Goal: Information Seeking & Learning: Compare options

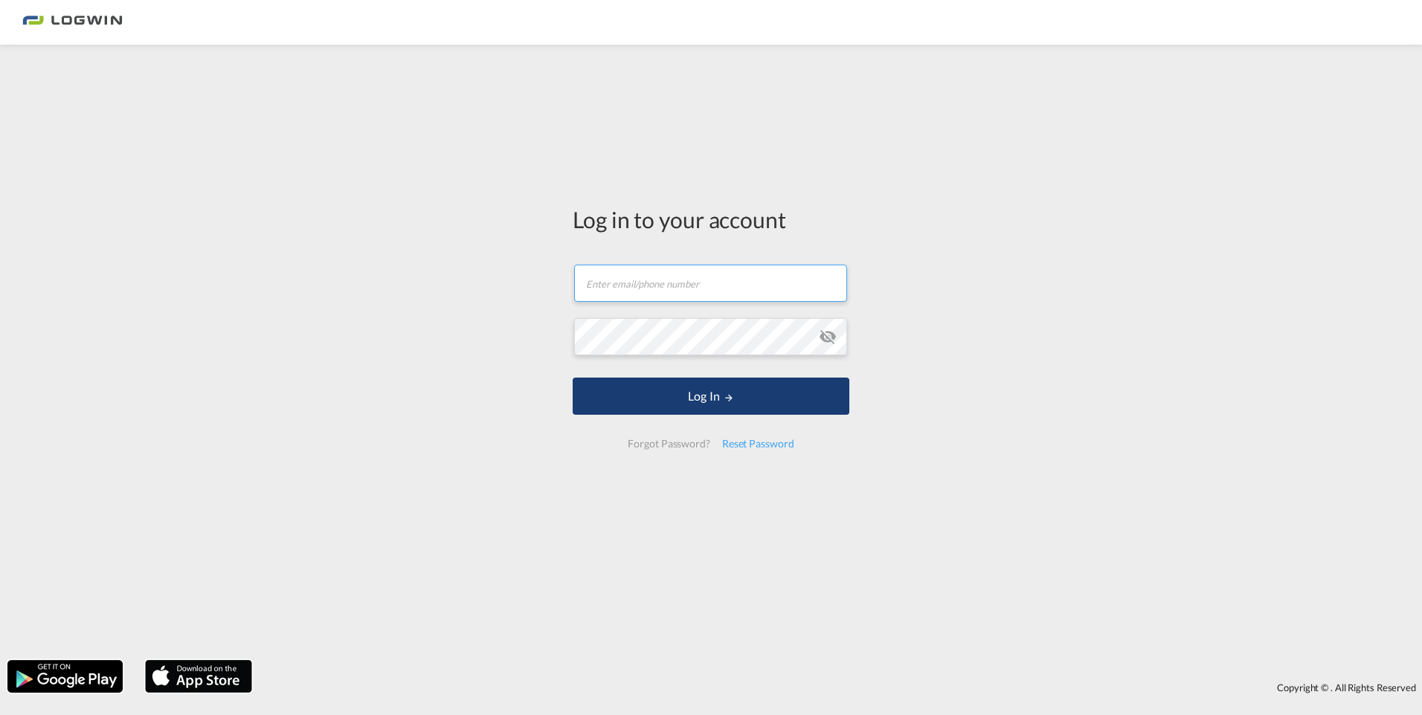
type input "[EMAIL_ADDRESS][DOMAIN_NAME]"
click at [667, 383] on button "Log In" at bounding box center [710, 396] width 277 height 37
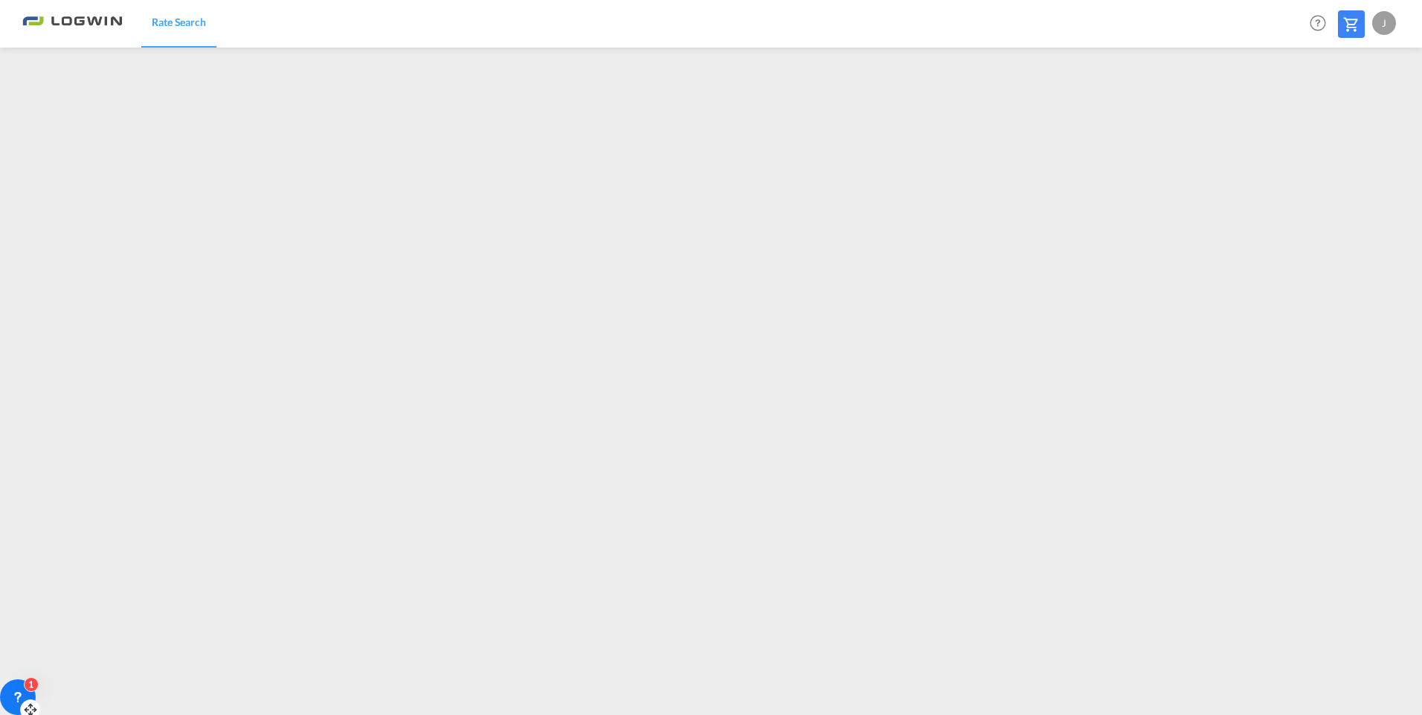
click at [19, 686] on div "1" at bounding box center [18, 698] width 36 height 36
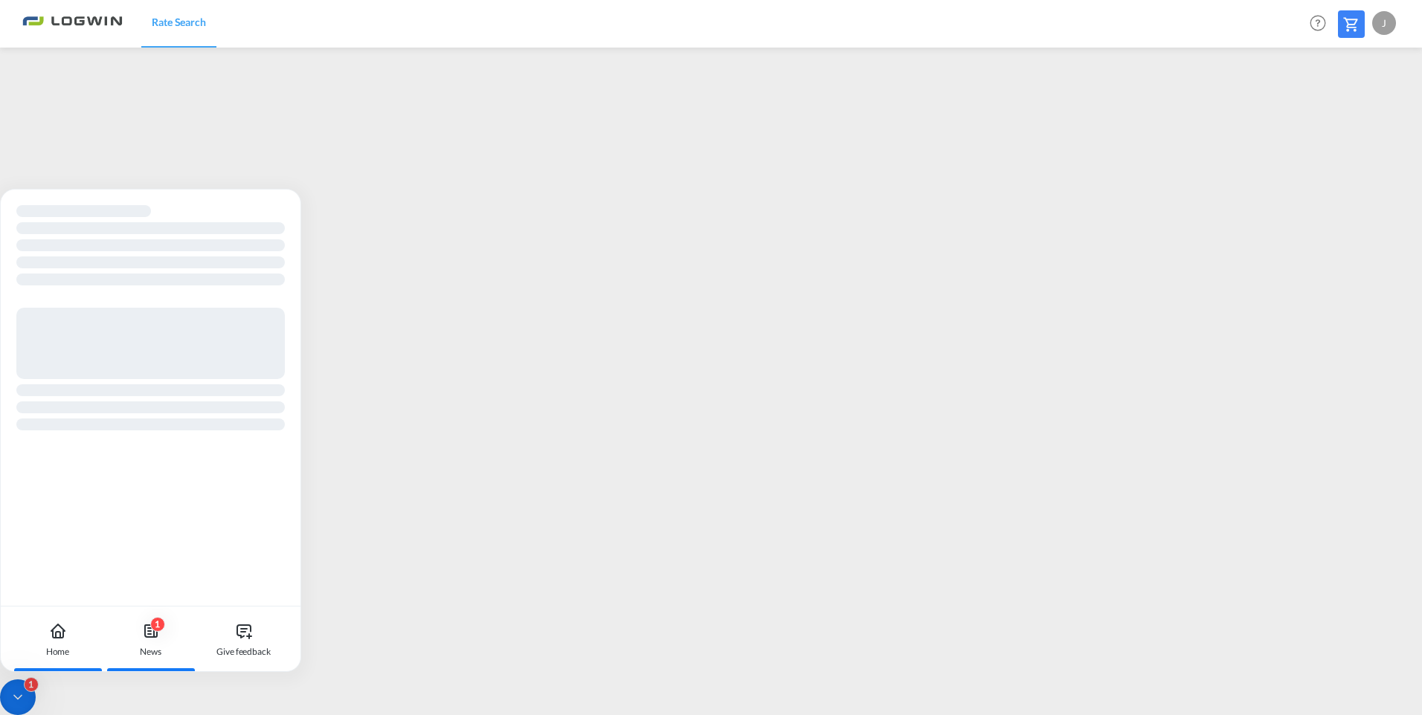
click at [142, 630] on div "1 News" at bounding box center [150, 639] width 83 height 65
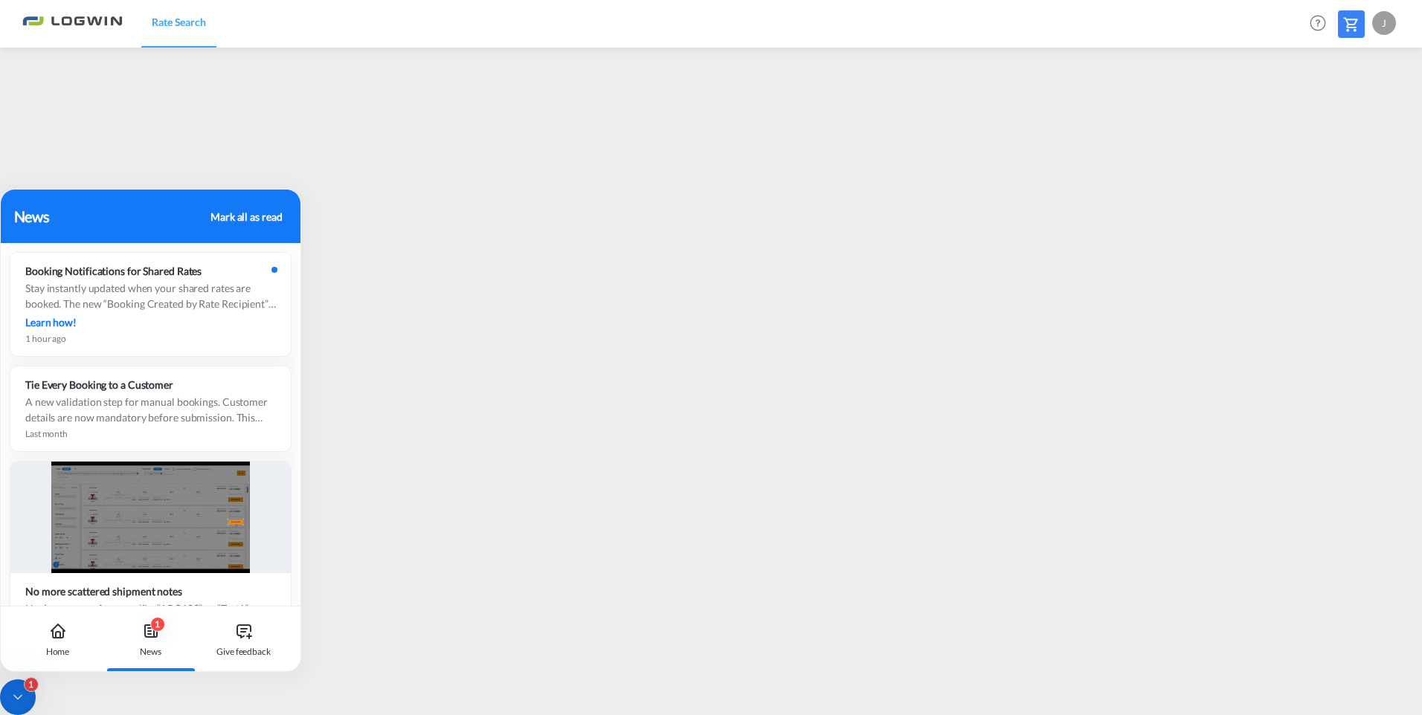
click at [232, 226] on div "News Mark all as read" at bounding box center [151, 216] width 274 height 22
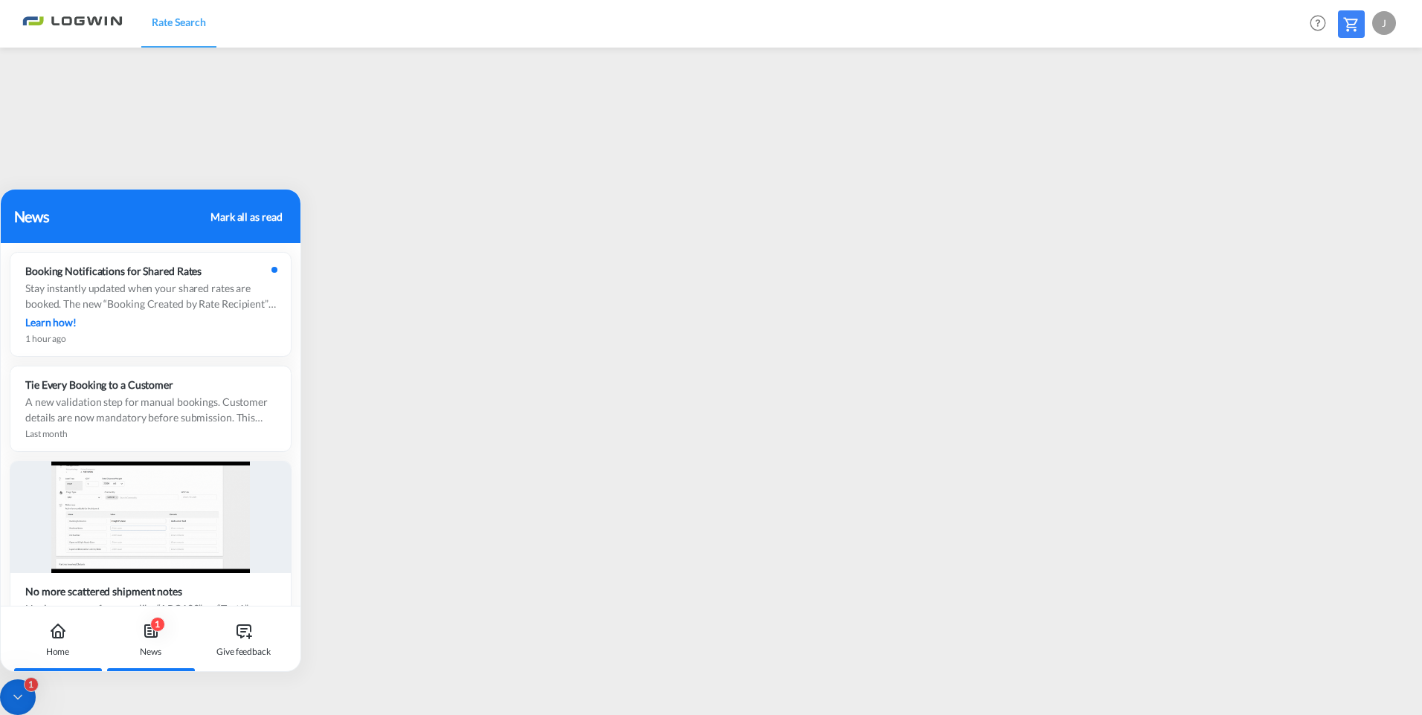
click at [46, 658] on div "Home" at bounding box center [58, 651] width 24 height 13
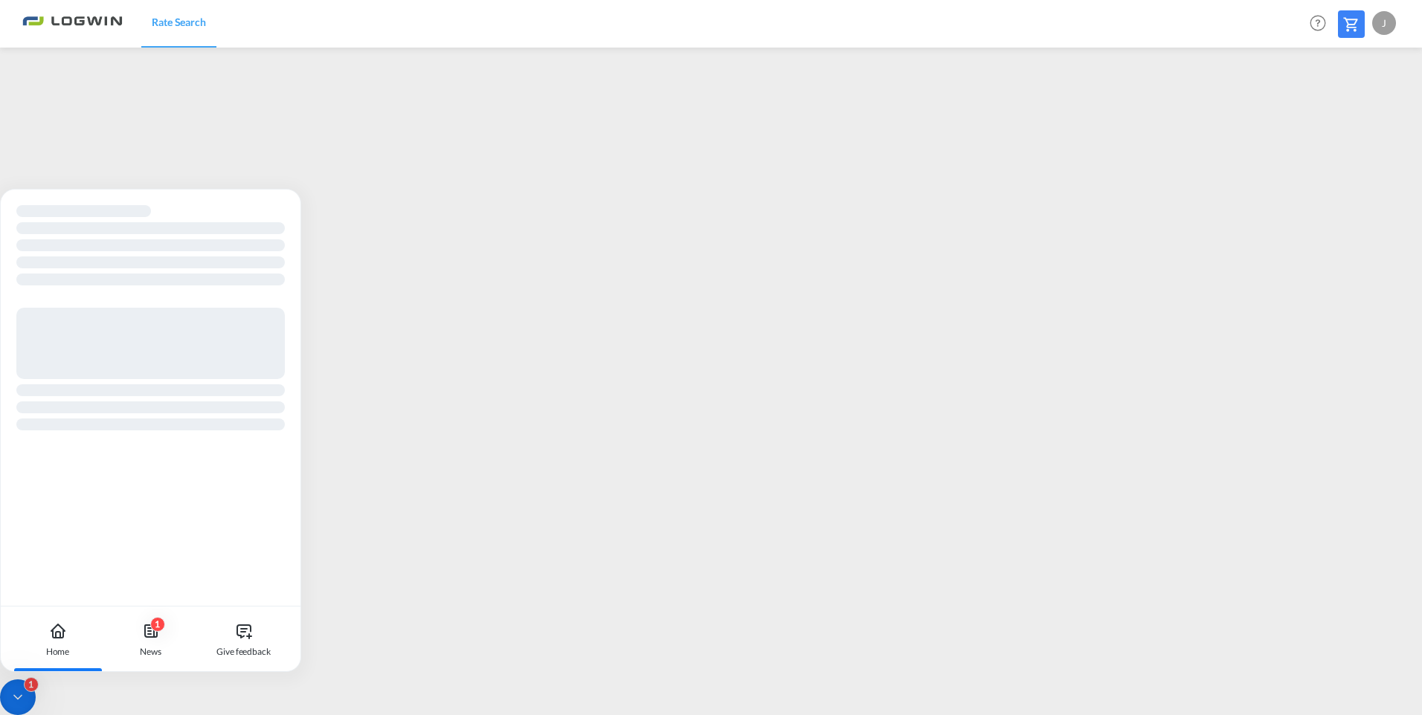
drag, startPoint x: 117, startPoint y: 201, endPoint x: 109, endPoint y: 232, distance: 31.4
click at [114, 212] on div at bounding box center [151, 318] width 300 height 257
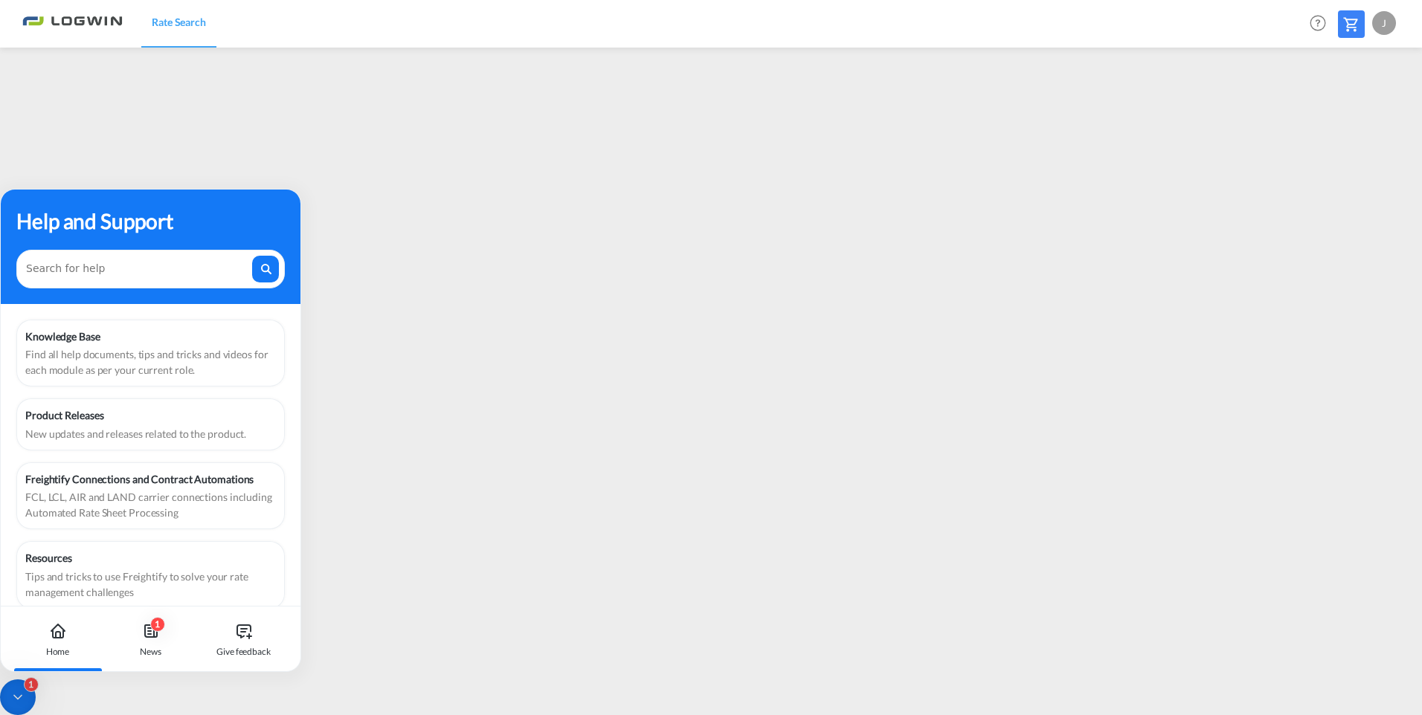
drag, startPoint x: 183, startPoint y: 234, endPoint x: 201, endPoint y: 239, distance: 19.3
click at [186, 236] on div "Help and Support" at bounding box center [150, 220] width 268 height 31
drag, startPoint x: 265, startPoint y: 242, endPoint x: 244, endPoint y: 224, distance: 27.9
click at [265, 242] on div "Help and Support" at bounding box center [151, 247] width 300 height 114
drag, startPoint x: 85, startPoint y: 669, endPoint x: 216, endPoint y: 671, distance: 130.9
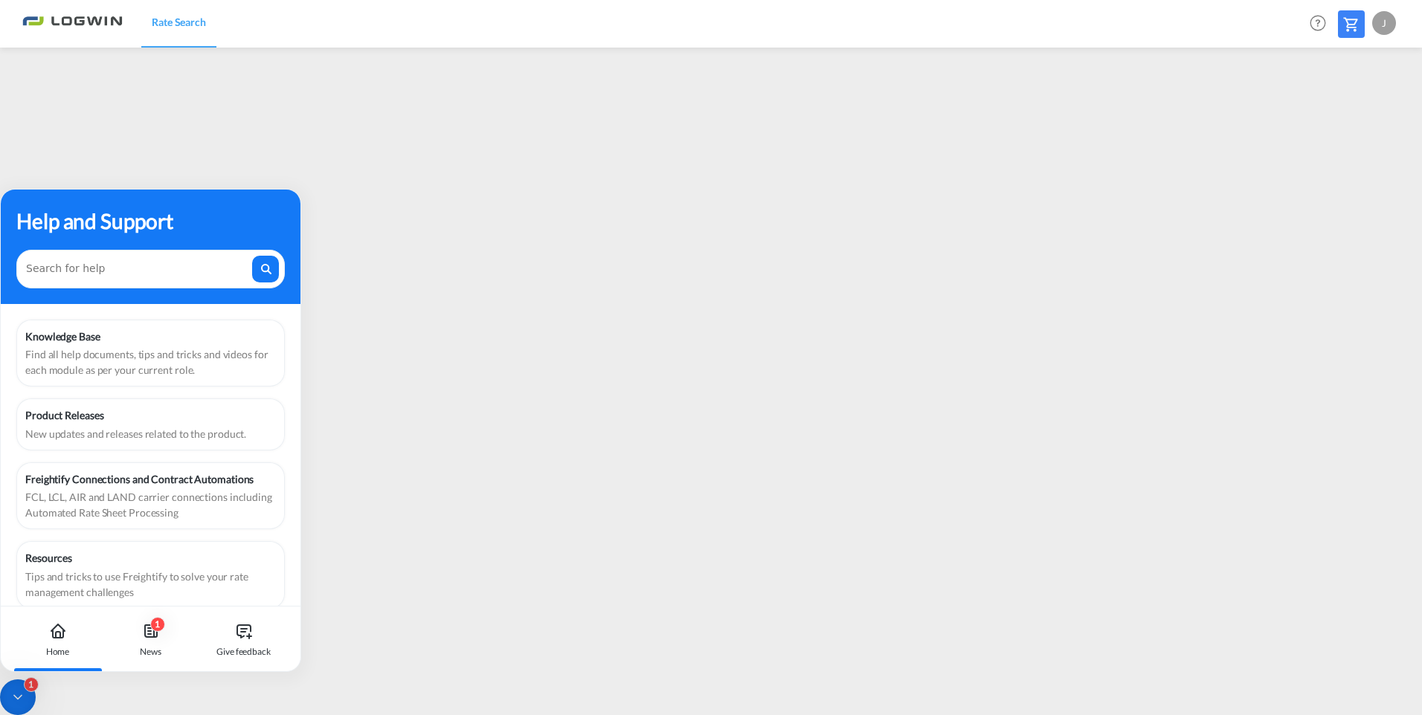
click at [216, 671] on div "Help and Support Knowledge Base Find all help documents, tips and tricks and vi…" at bounding box center [150, 430] width 301 height 483
drag, startPoint x: 149, startPoint y: 228, endPoint x: 187, endPoint y: 257, distance: 47.7
click at [150, 267] on div "Help and Support" at bounding box center [151, 247] width 300 height 114
click at [244, 221] on div "Help and Support" at bounding box center [150, 220] width 268 height 31
click at [216, 209] on div "Help and Support" at bounding box center [150, 220] width 268 height 31
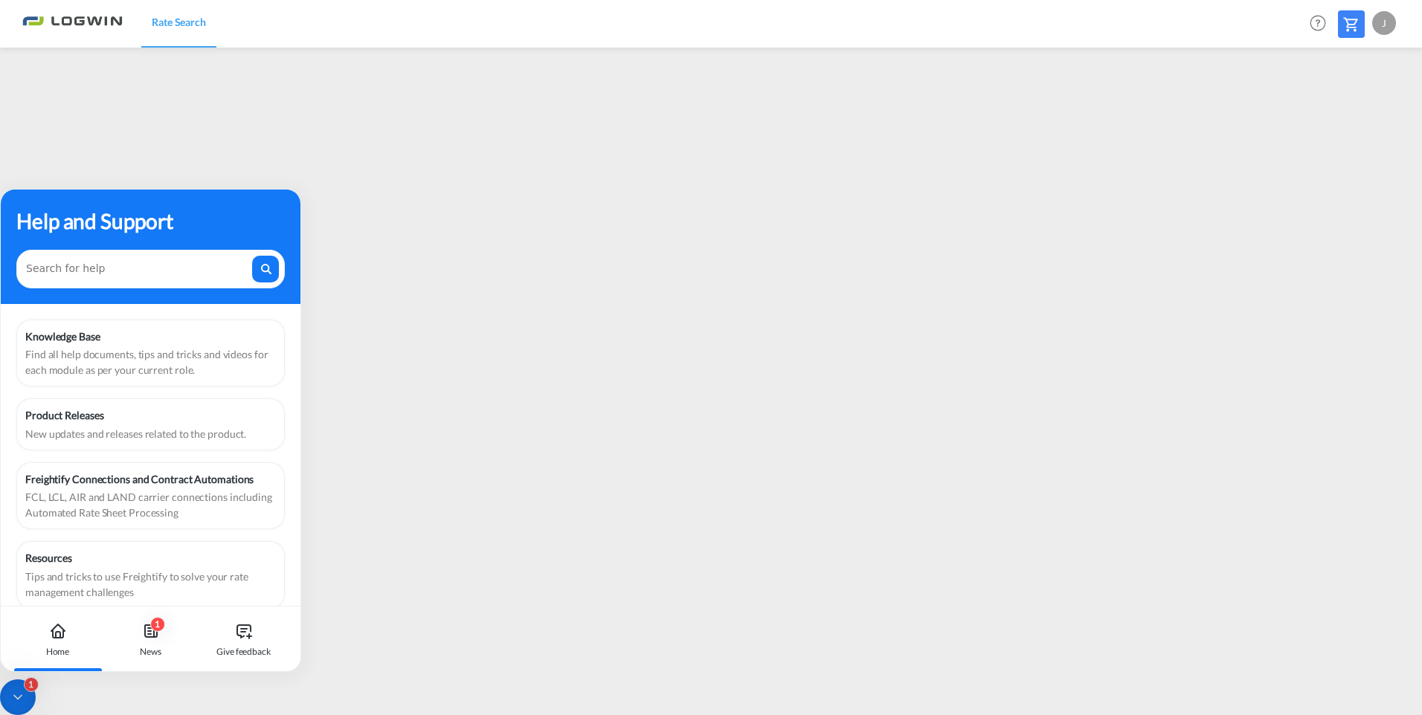
drag, startPoint x: 68, startPoint y: 206, endPoint x: 59, endPoint y: 269, distance: 63.9
click at [59, 269] on div "Help and Support" at bounding box center [151, 247] width 300 height 114
click at [7, 693] on div "1" at bounding box center [18, 698] width 36 height 36
